Goal: Find specific page/section: Find specific page/section

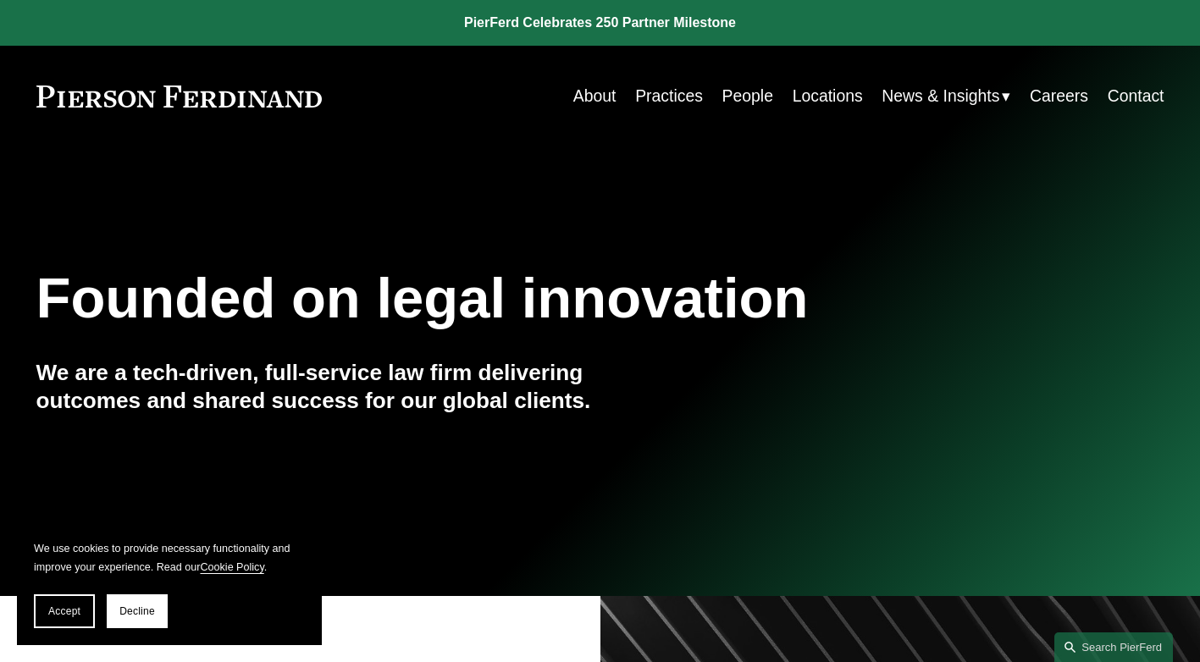
click at [820, 96] on link "Locations" at bounding box center [828, 96] width 70 height 33
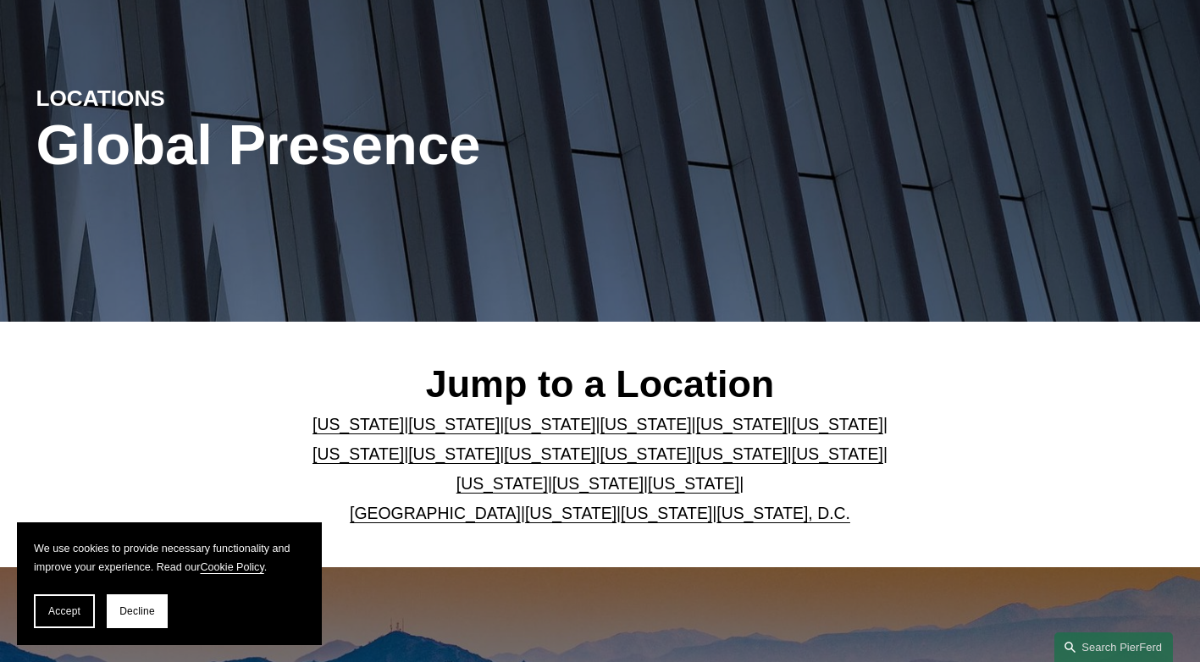
scroll to position [169, 0]
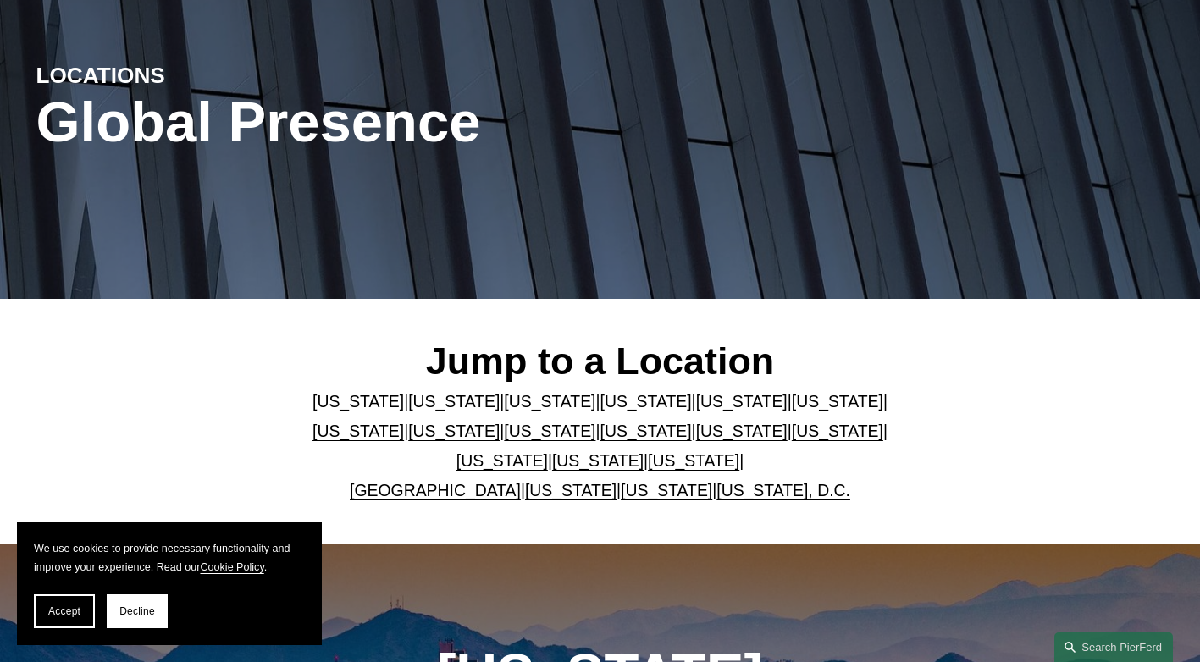
click at [601, 441] on link "New Jersey" at bounding box center [646, 431] width 91 height 19
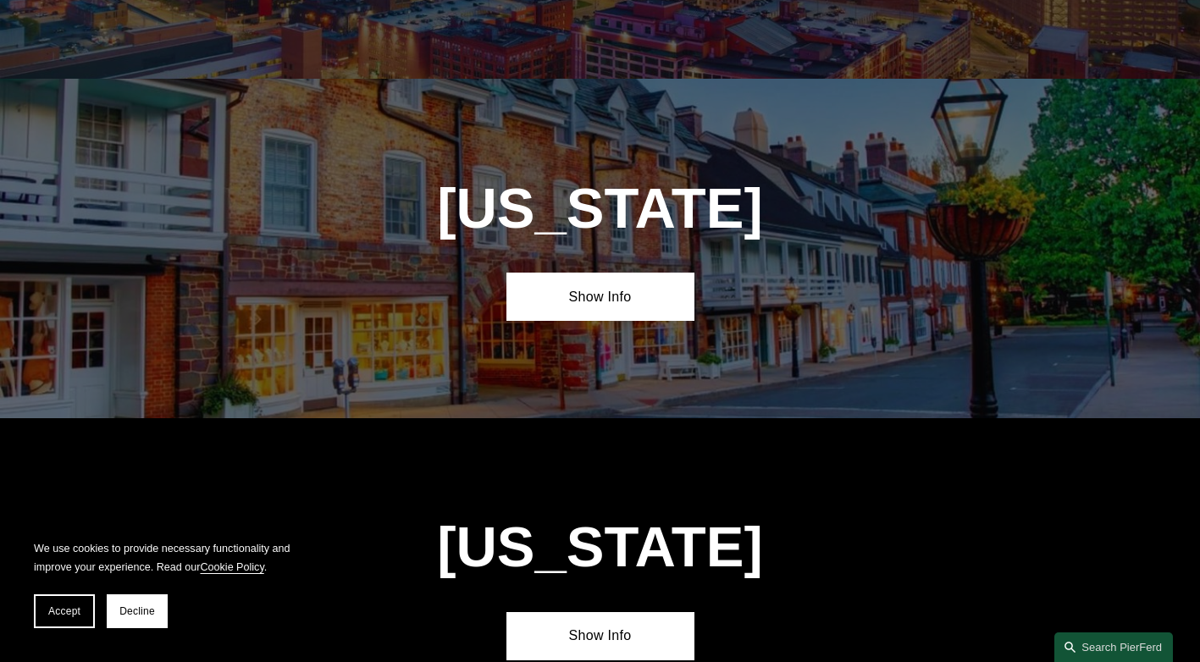
scroll to position [3809, 0]
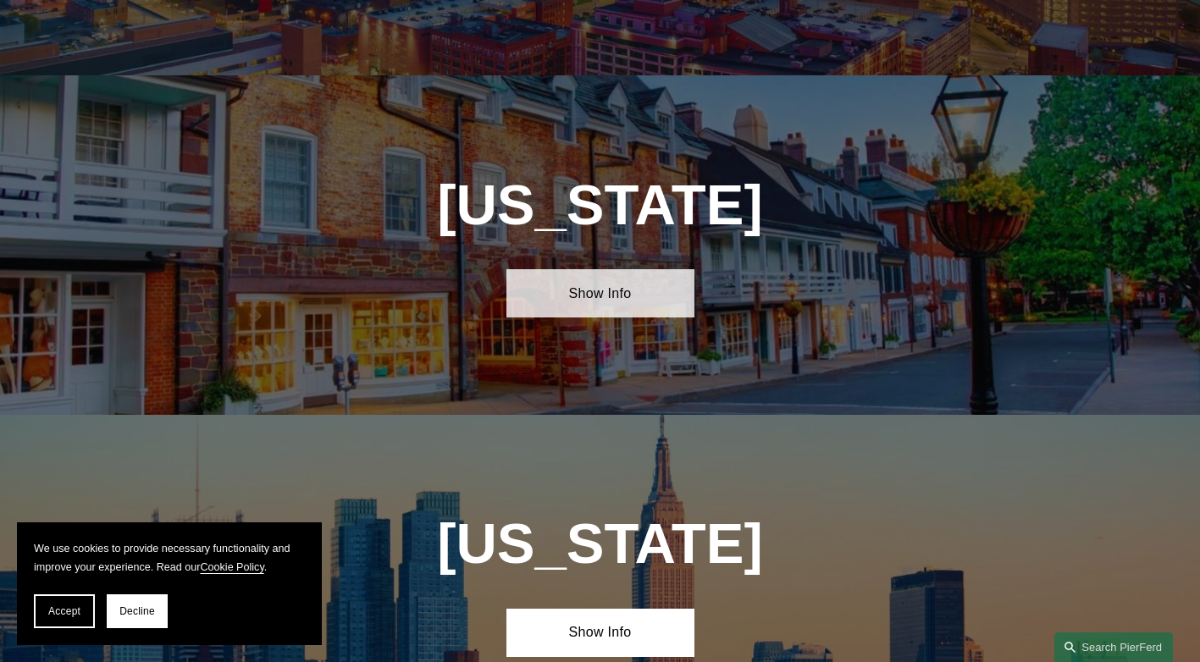
click at [578, 269] on link "Show Info" at bounding box center [601, 293] width 188 height 48
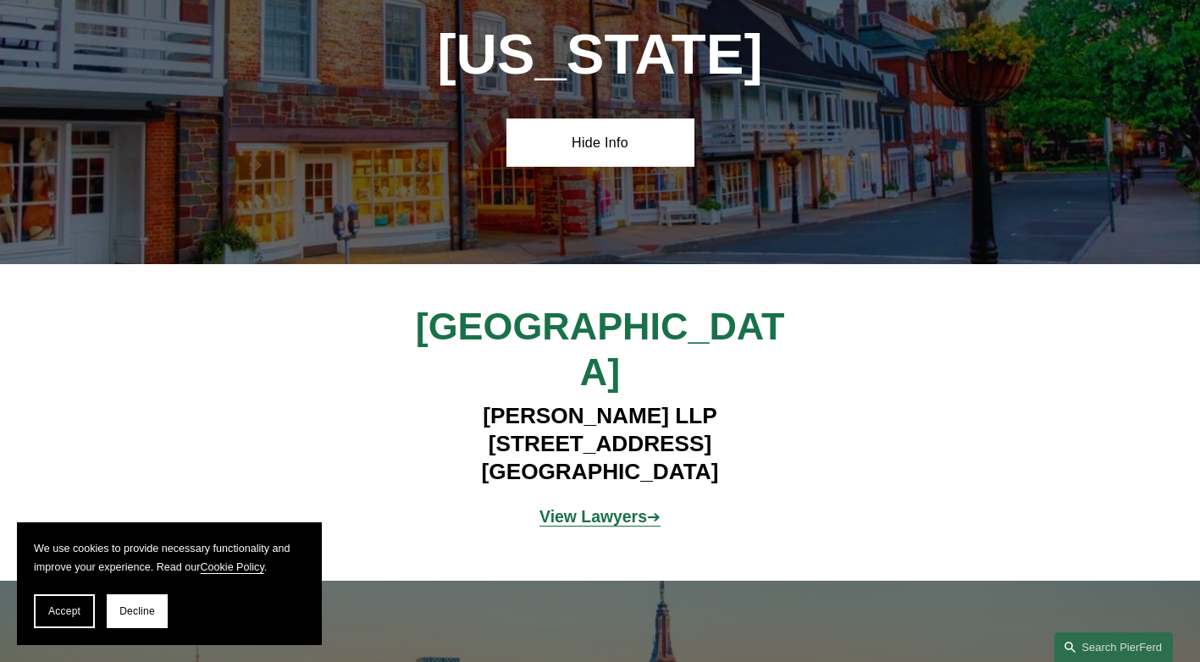
scroll to position [4063, 0]
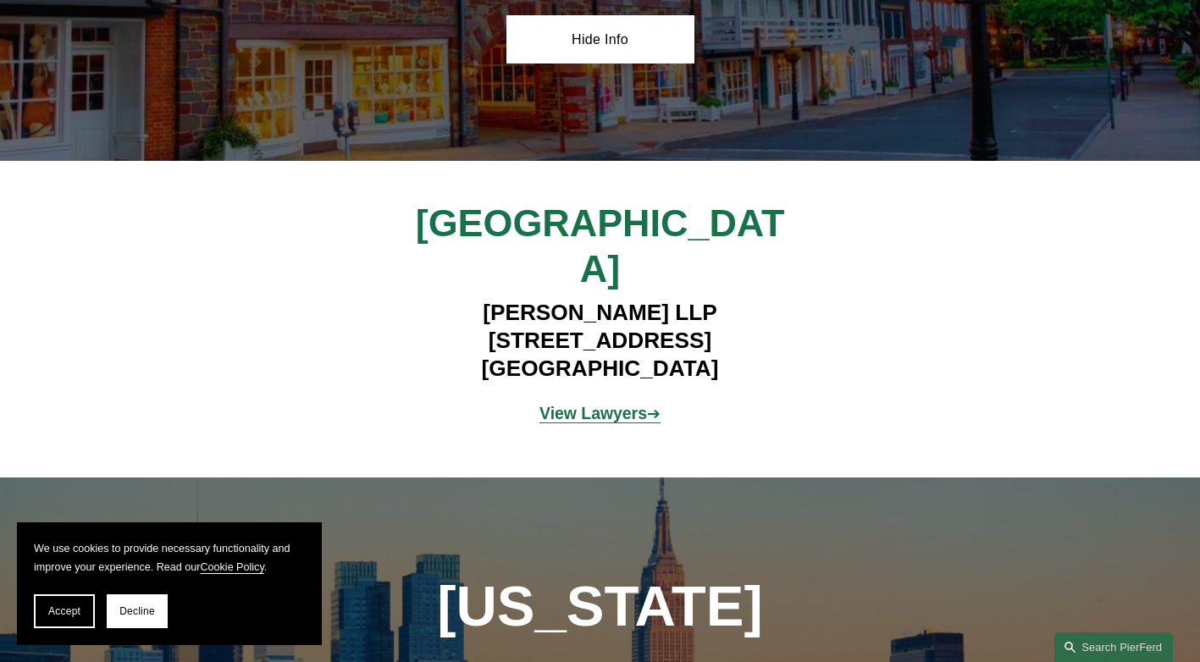
click at [584, 404] on strong "View Lawyers" at bounding box center [594, 413] width 108 height 19
